Goal: Use online tool/utility

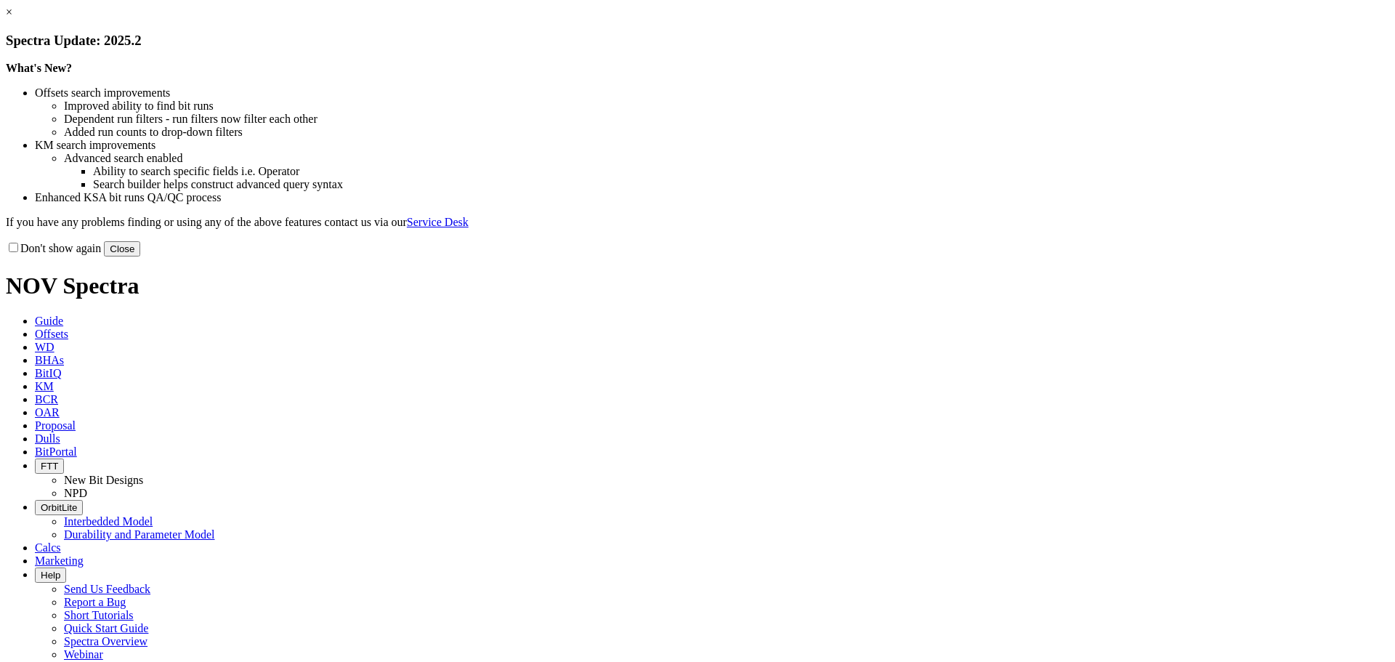
click at [12, 18] on link "×" at bounding box center [9, 12] width 7 height 12
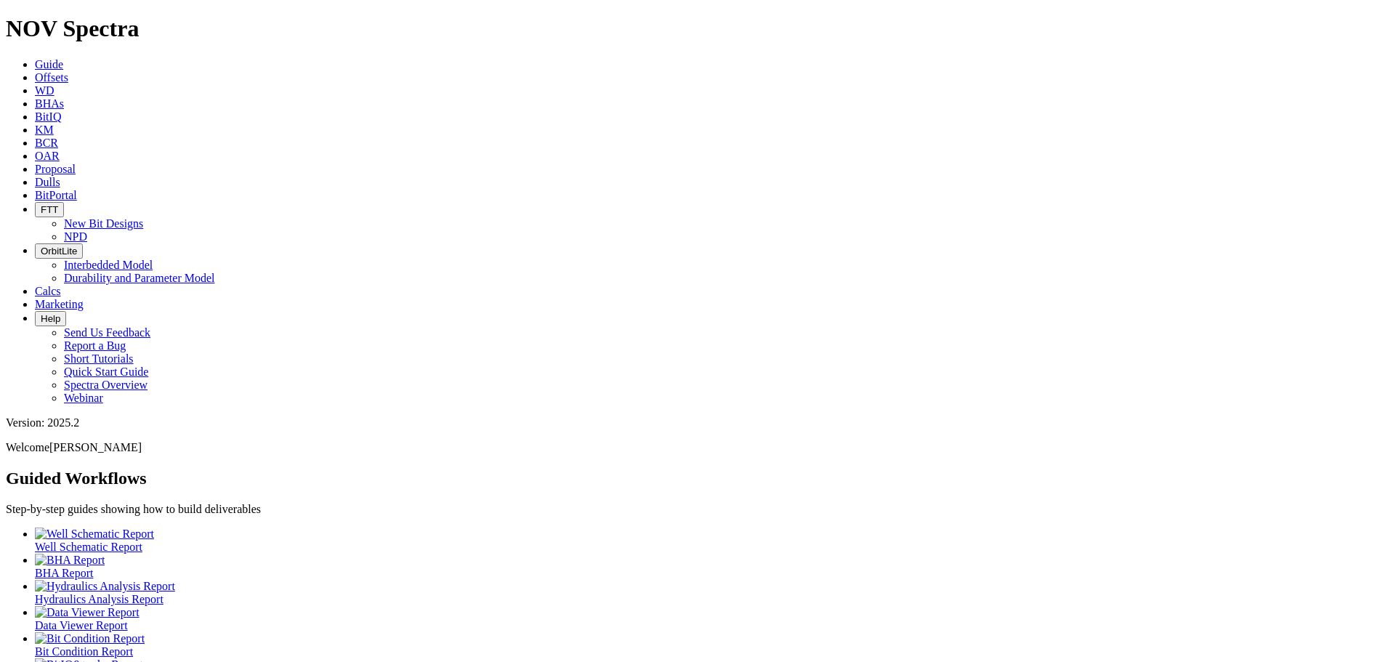
click at [61, 285] on span "Calcs" at bounding box center [48, 291] width 26 height 12
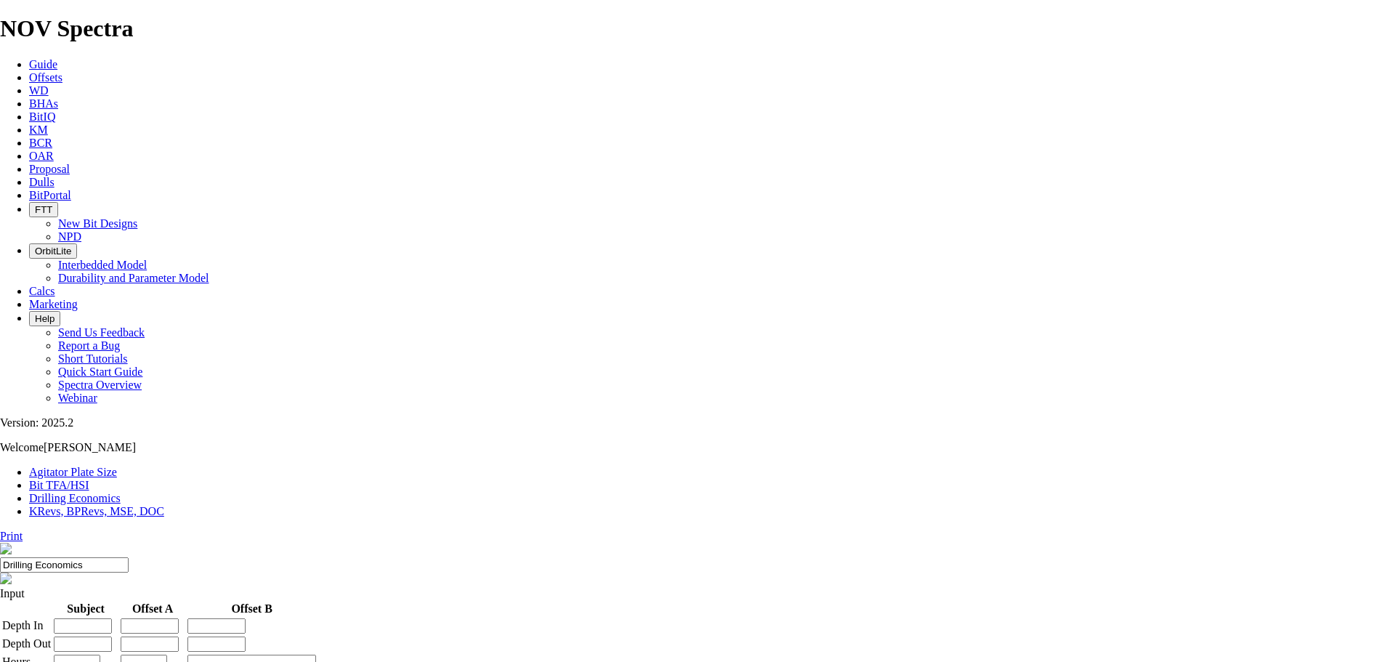
click at [89, 479] on link "Bit TFA/HSI" at bounding box center [59, 485] width 60 height 12
type input "6"
select select "number:16"
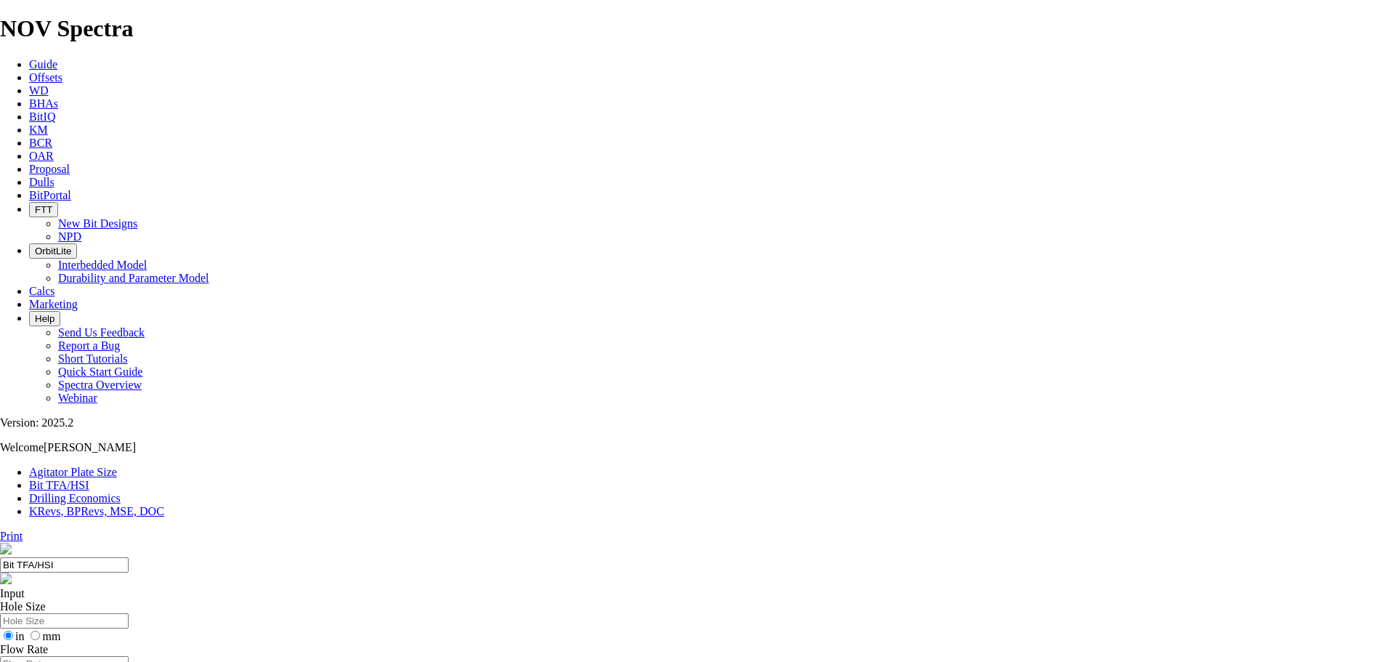
select select "number:16"
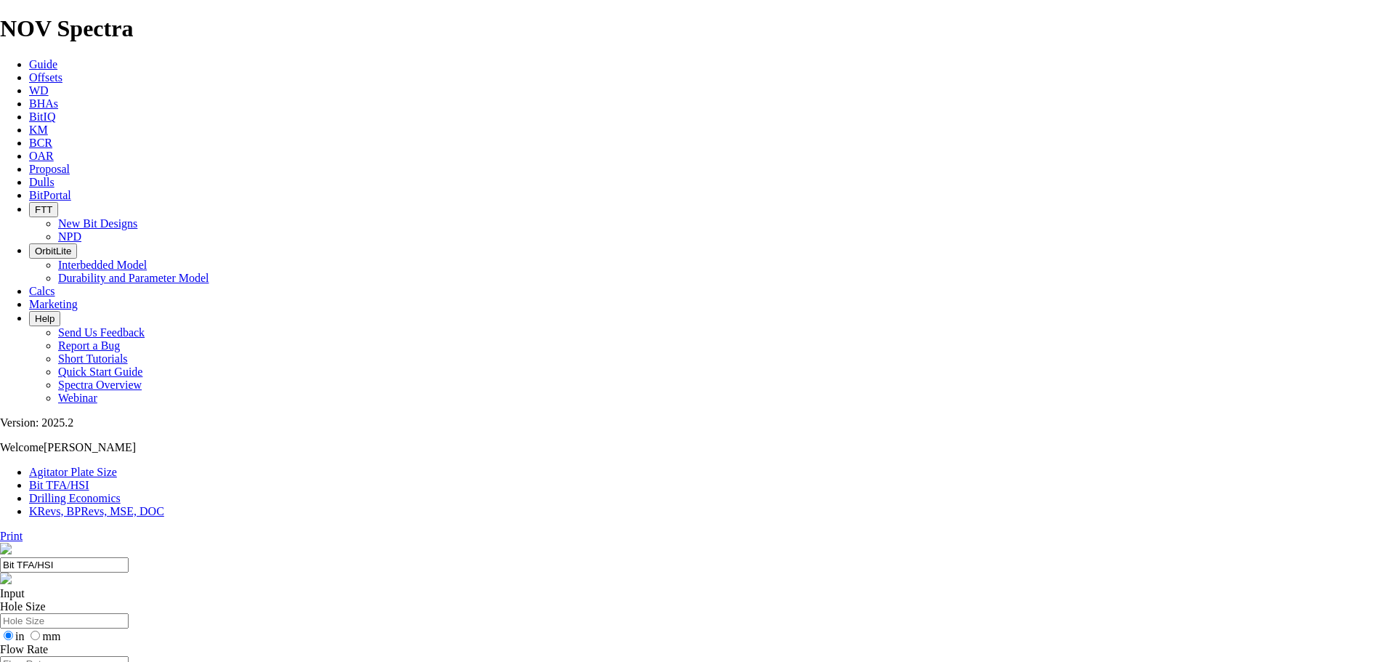
select select "number:16"
type input "7"
select select "number:0"
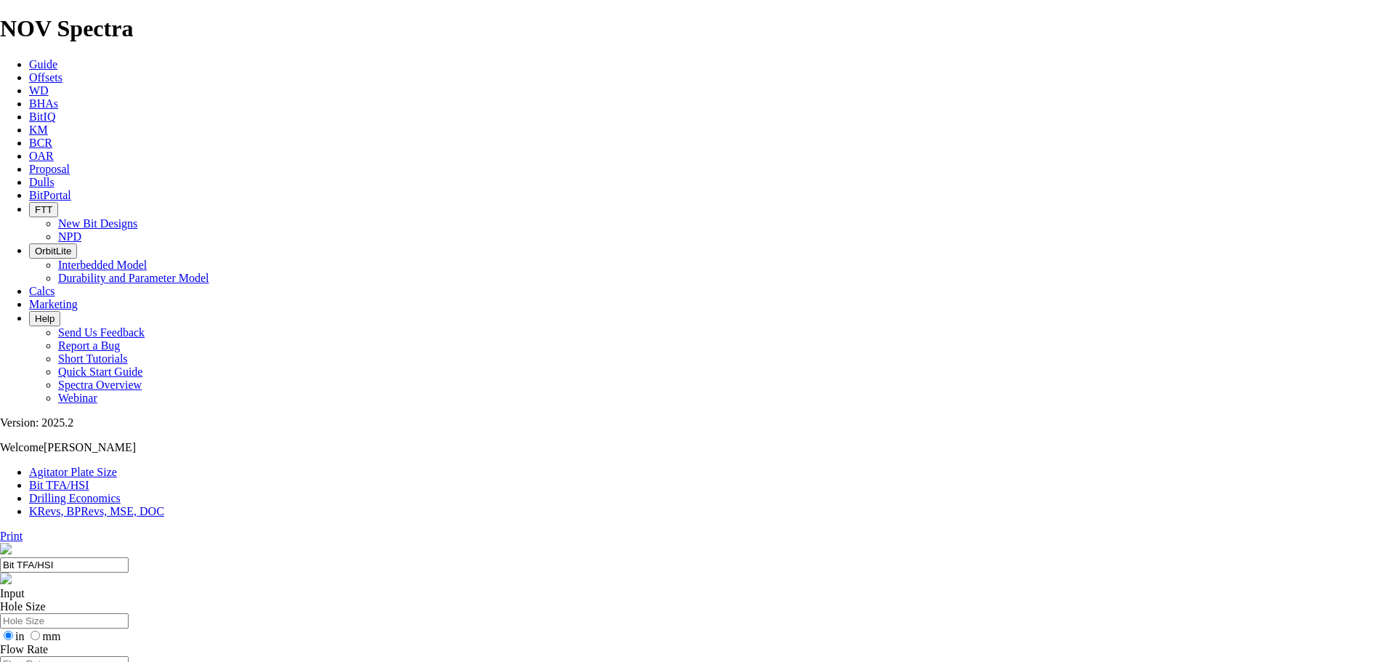
select select "number:0"
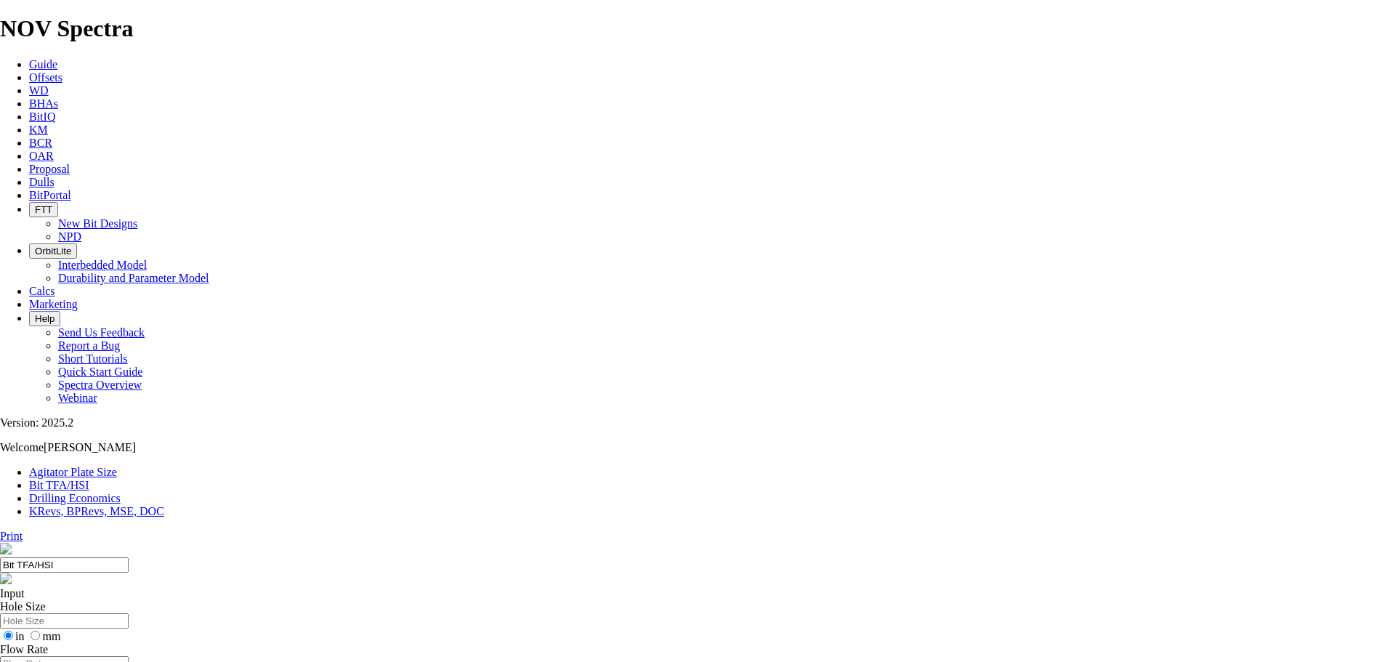
type input "7"
select select "number:13"
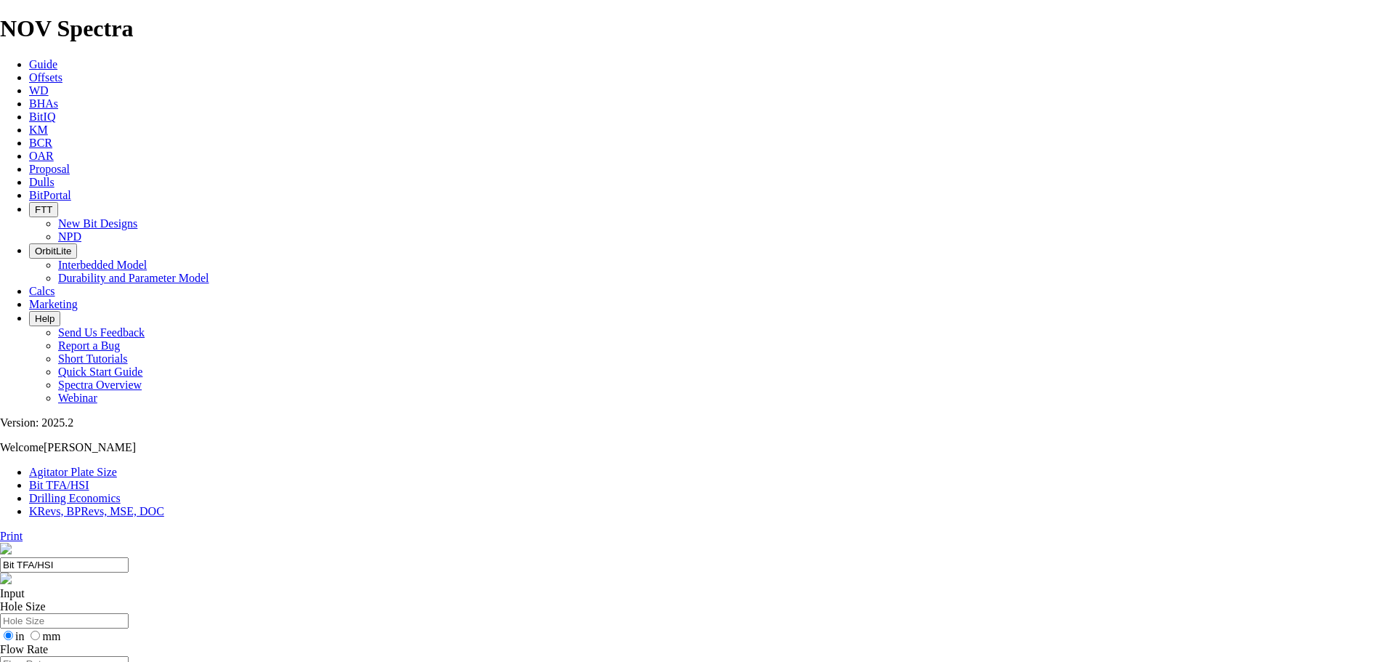
select select "number:13"
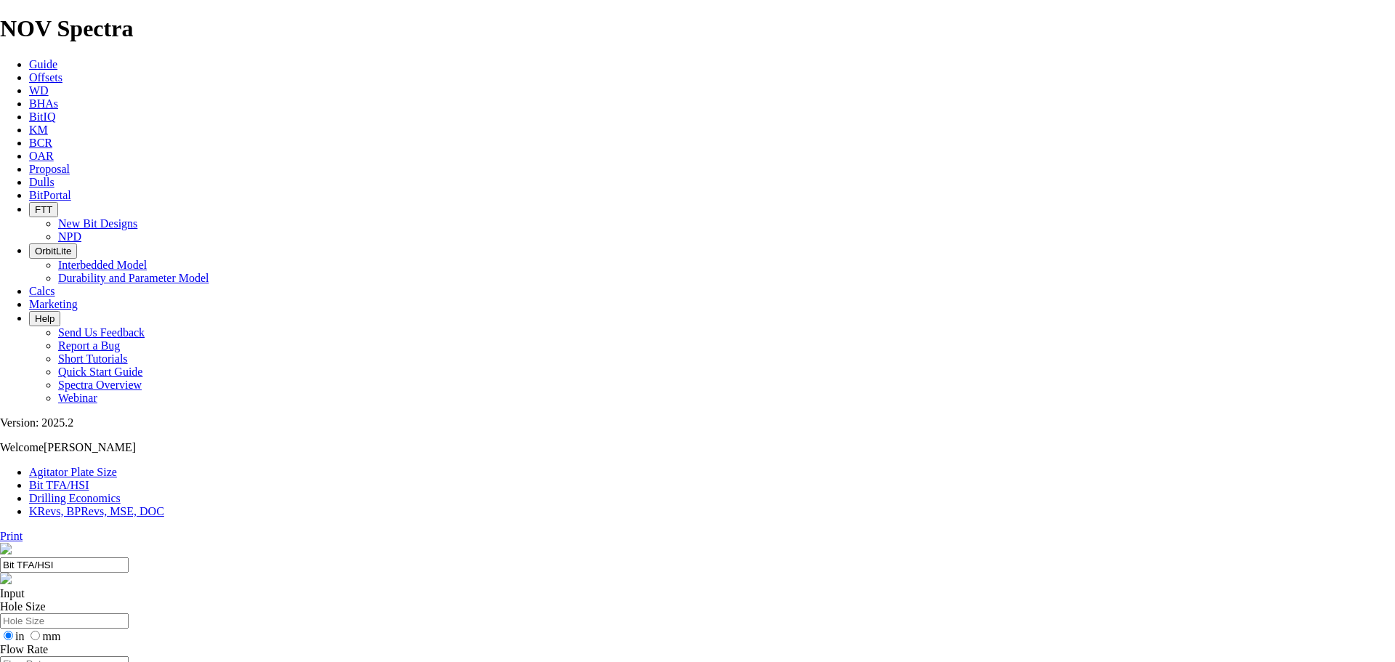
select select "number:13"
type input "6"
select select "number:0"
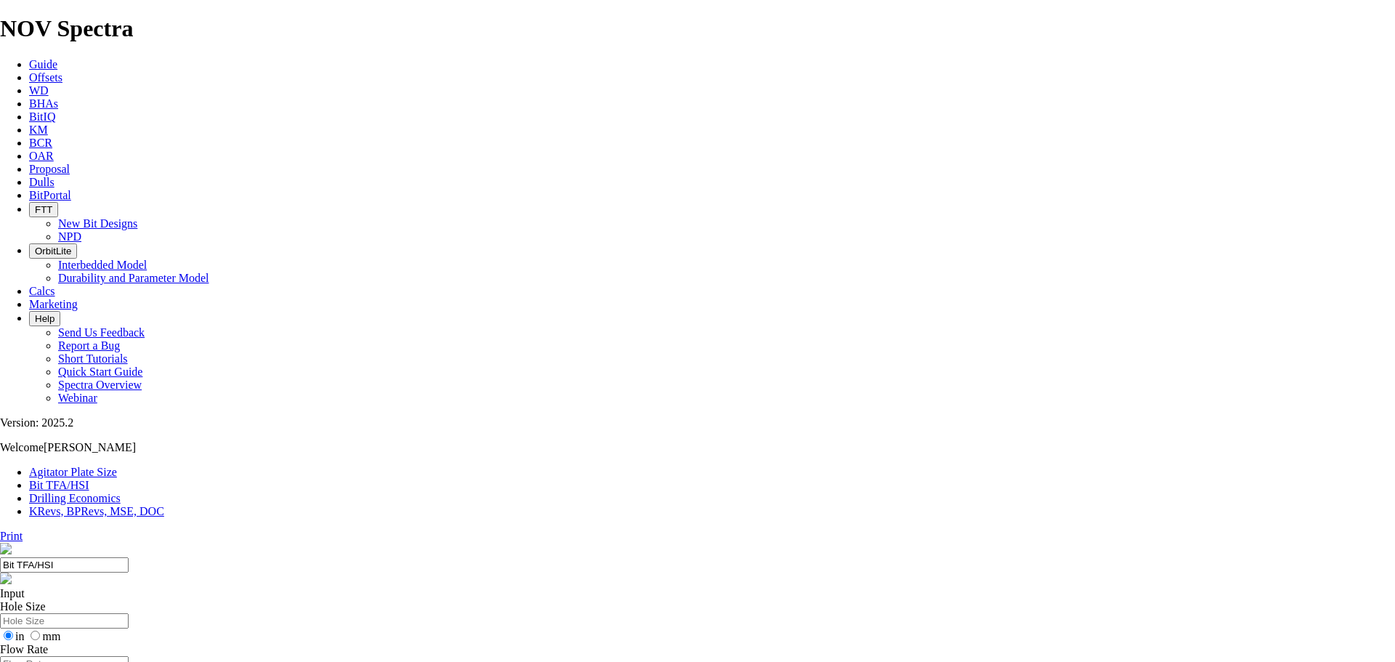
select select "number:0"
type input "6"
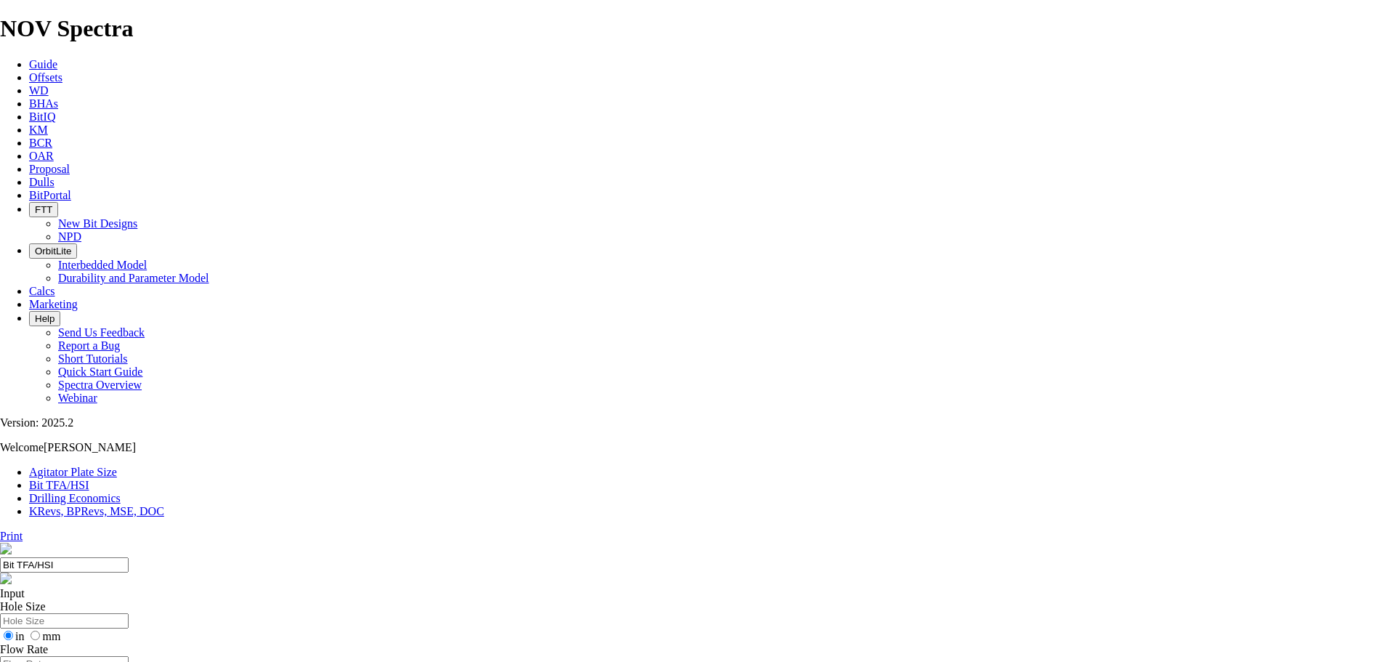
select select "number:13"
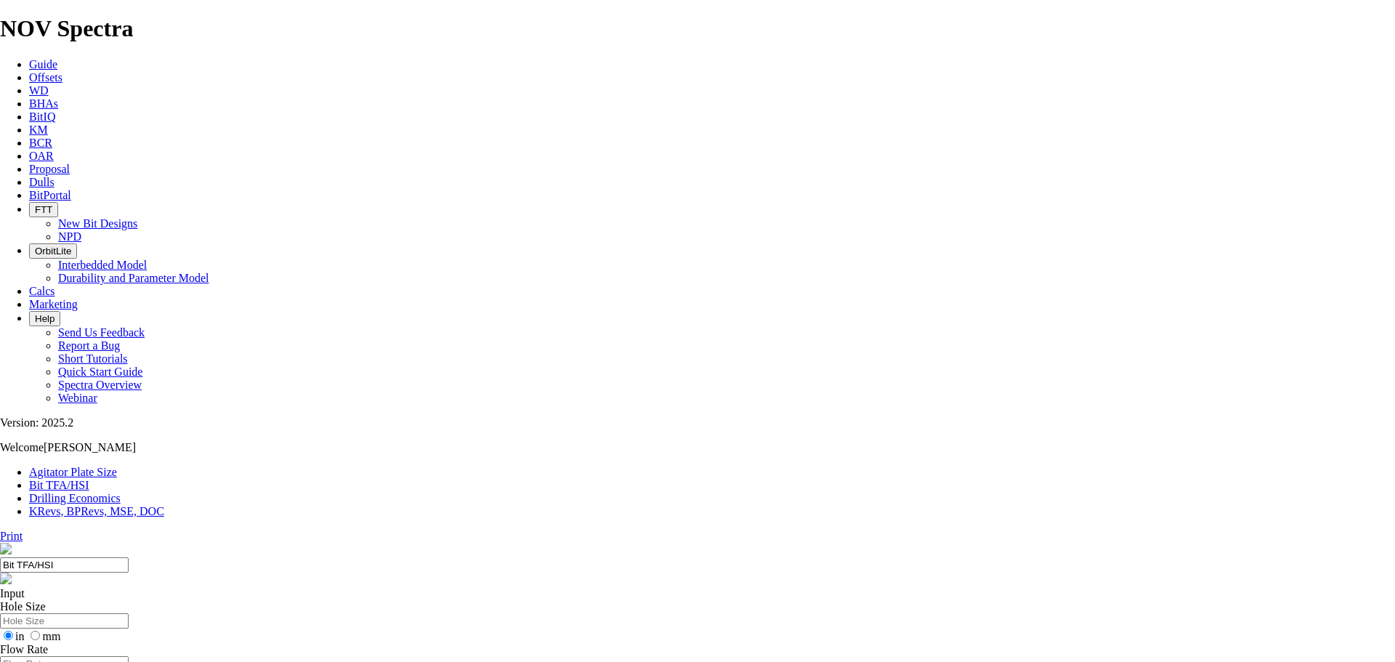
select select "number:13"
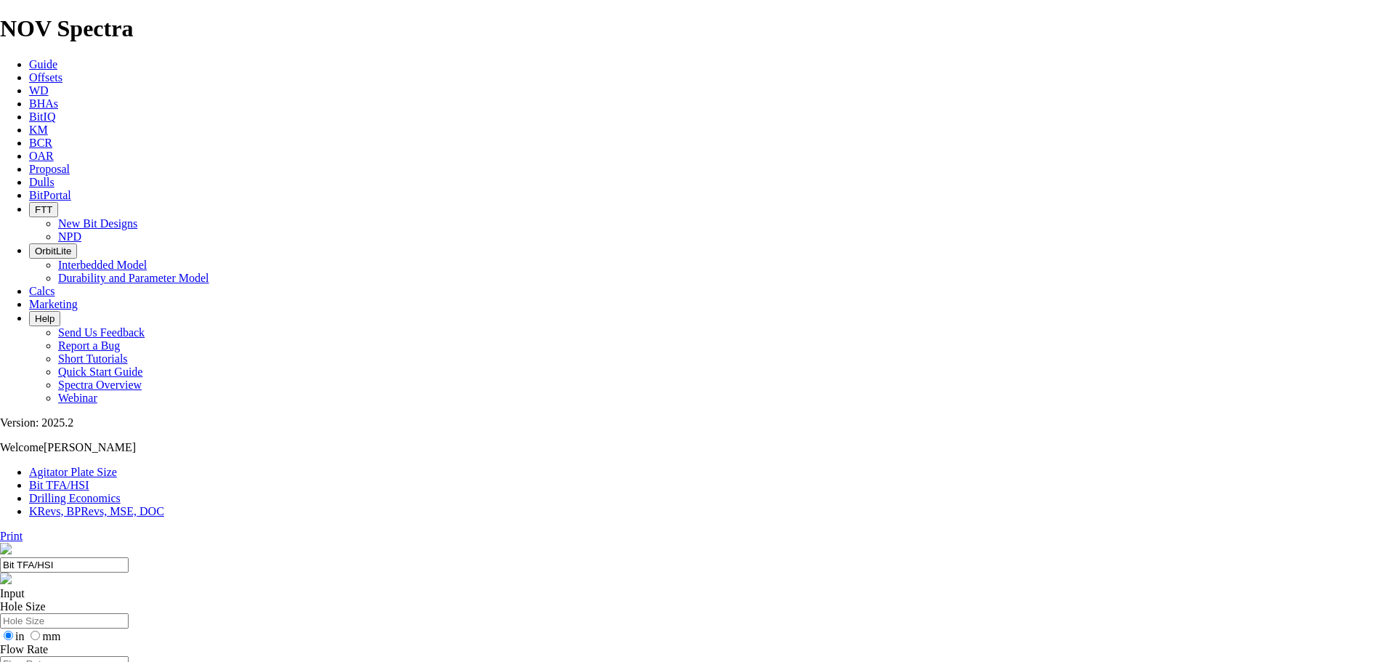
select select "number:14"
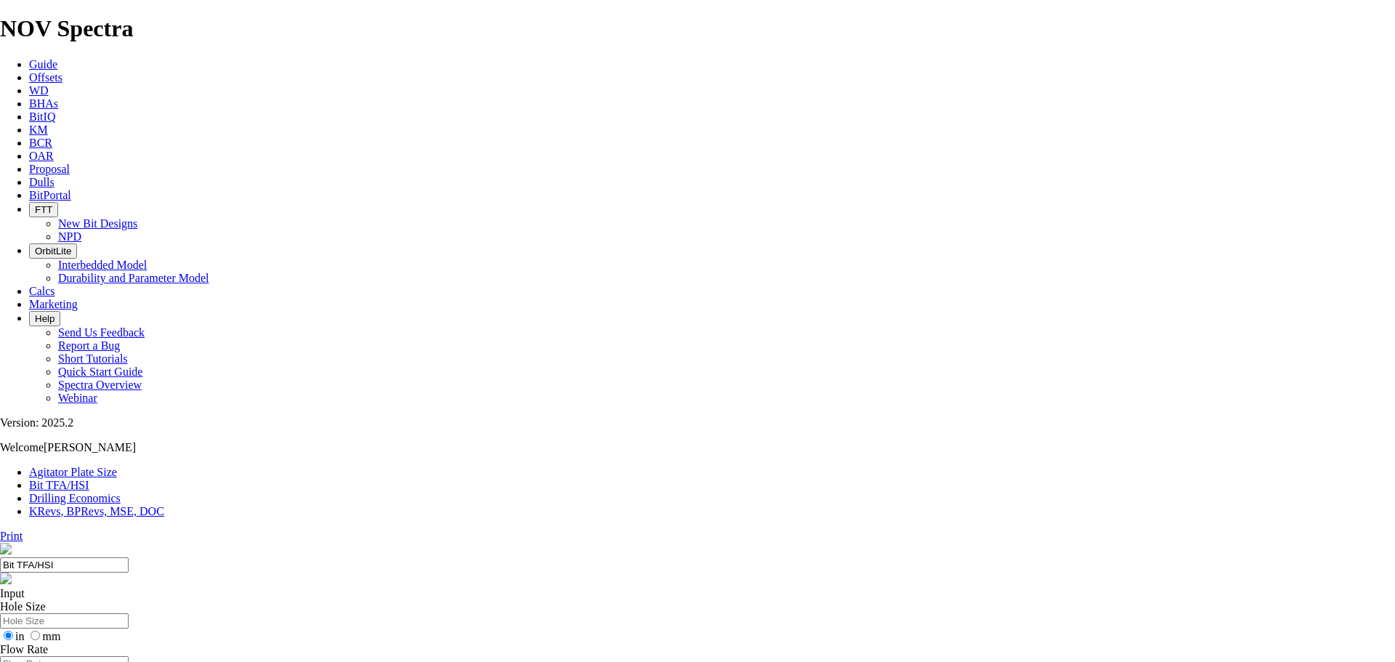
select select "number:14"
